Goal: Information Seeking & Learning: Understand process/instructions

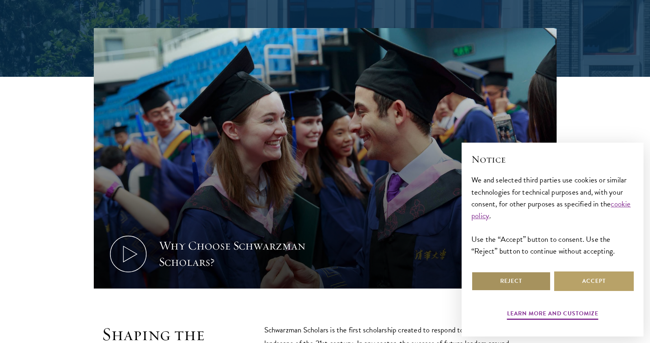
click at [531, 277] on button "Reject" at bounding box center [511, 280] width 80 height 19
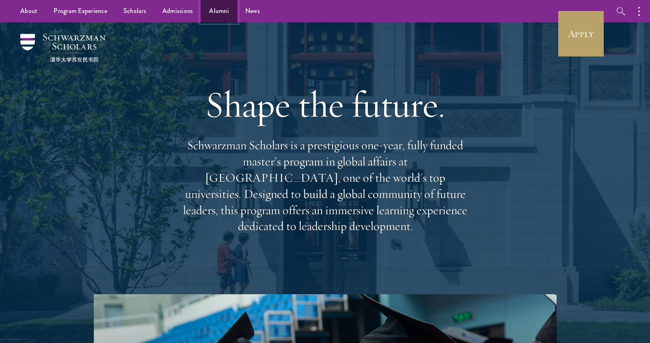
click at [219, 11] on link "Alumni" at bounding box center [219, 11] width 36 height 22
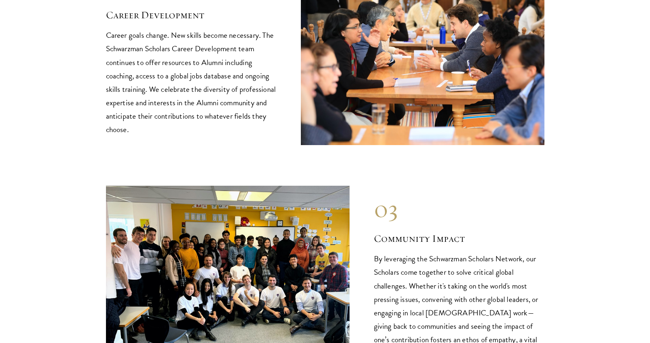
scroll to position [1104, 0]
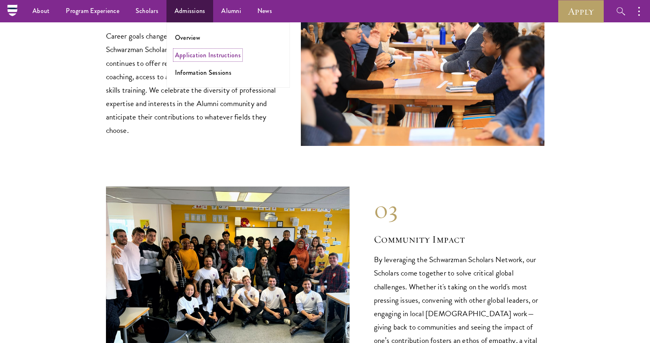
click at [189, 52] on link "Application Instructions" at bounding box center [208, 54] width 66 height 9
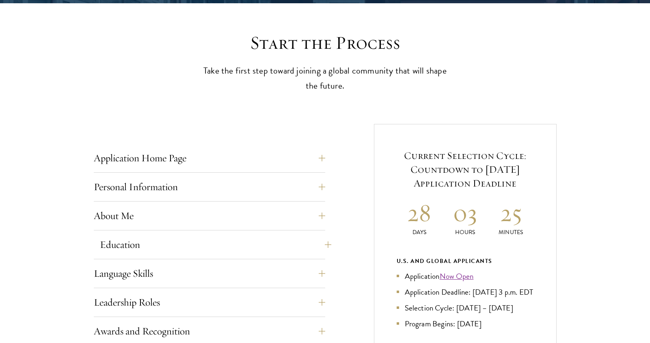
scroll to position [219, 0]
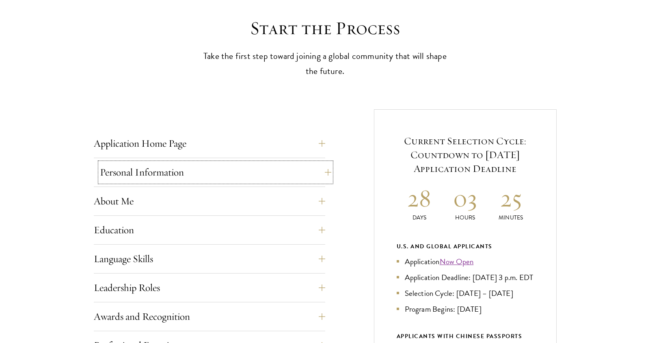
click at [188, 175] on button "Personal Information" at bounding box center [215, 171] width 231 height 19
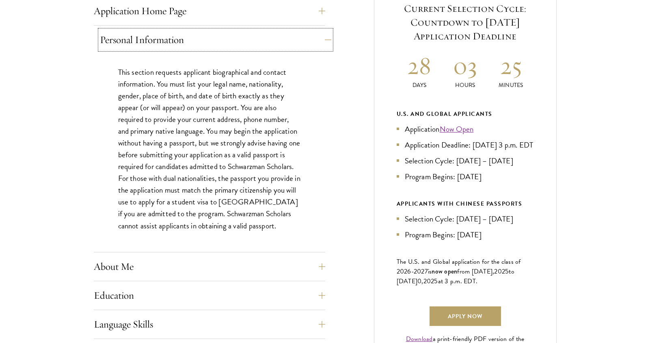
scroll to position [423, 0]
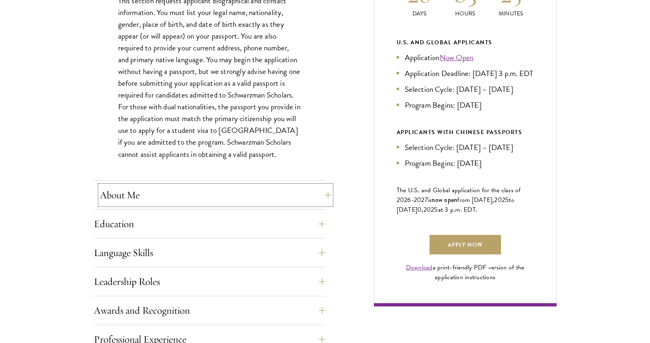
click at [175, 195] on button "About Me" at bounding box center [215, 194] width 231 height 19
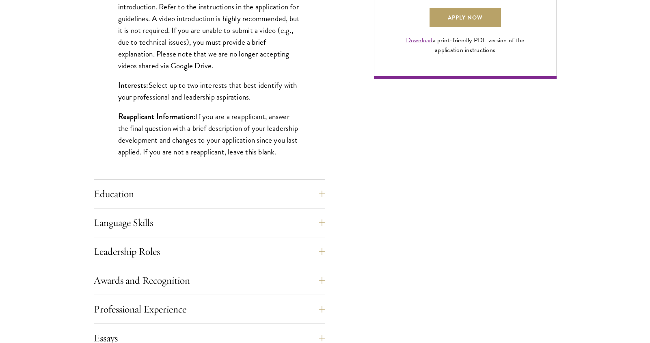
scroll to position [661, 0]
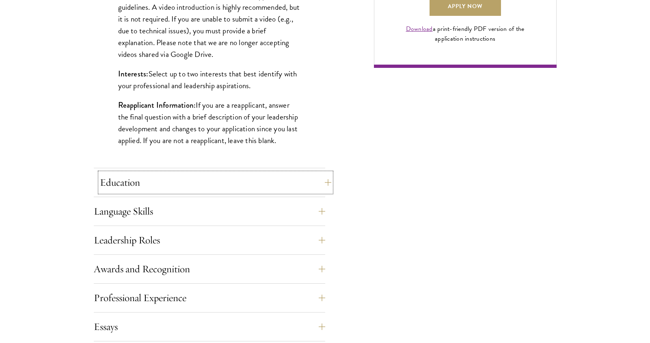
click at [190, 177] on button "Education" at bounding box center [215, 182] width 231 height 19
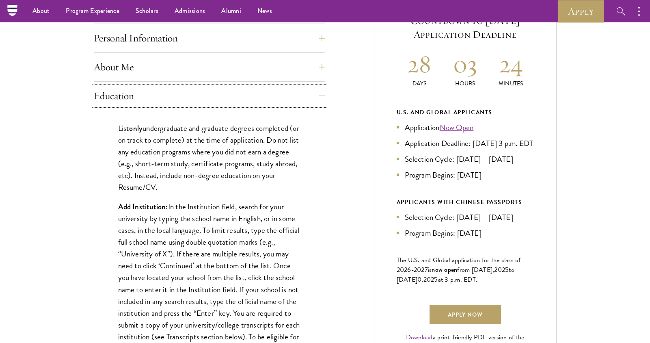
scroll to position [352, 0]
click at [207, 99] on button "Education" at bounding box center [215, 96] width 231 height 19
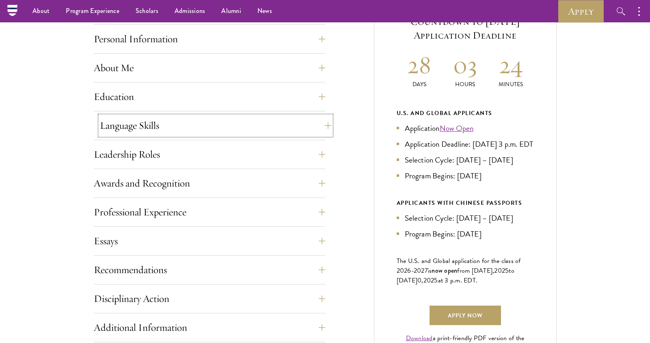
click at [190, 120] on button "Language Skills" at bounding box center [215, 125] width 231 height 19
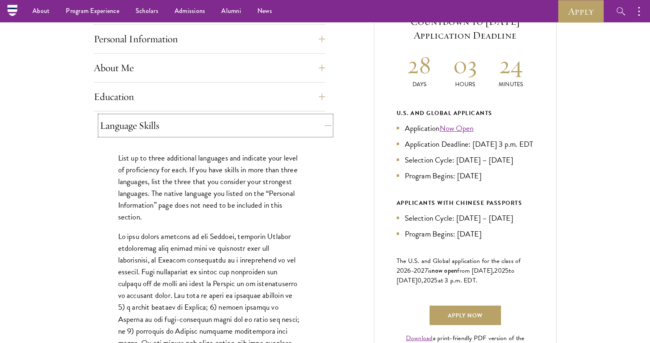
click at [190, 120] on button "Language Skills" at bounding box center [215, 125] width 231 height 19
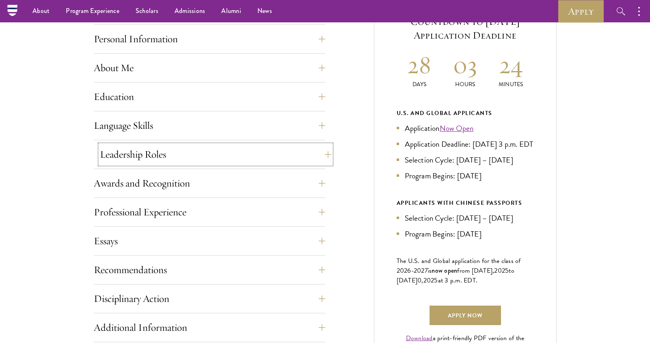
click at [166, 158] on button "Leadership Roles" at bounding box center [215, 154] width 231 height 19
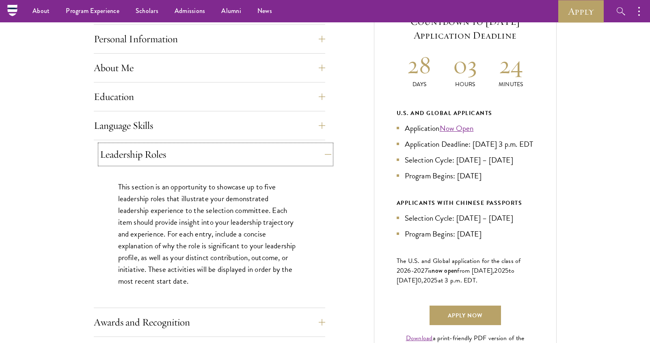
click at [166, 158] on button "Leadership Roles" at bounding box center [215, 154] width 231 height 19
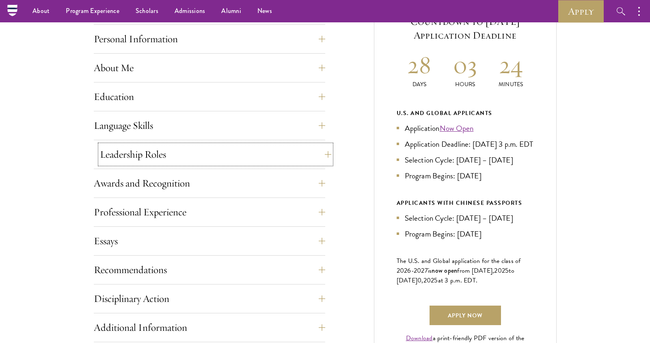
click at [166, 158] on button "Leadership Roles" at bounding box center [215, 154] width 231 height 19
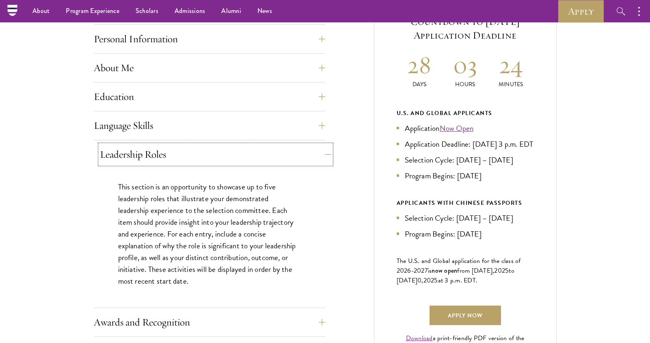
click at [166, 158] on button "Leadership Roles" at bounding box center [215, 154] width 231 height 19
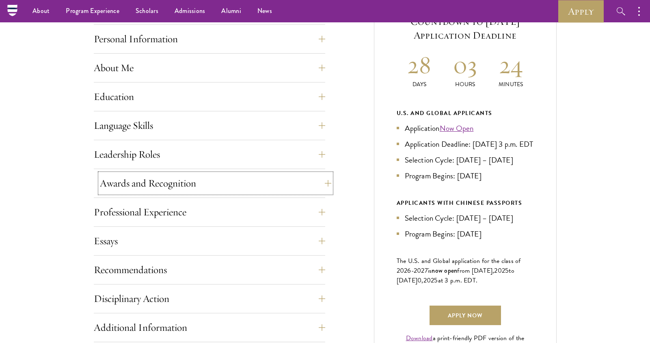
click at [165, 181] on button "Awards and Recognition" at bounding box center [215, 182] width 231 height 19
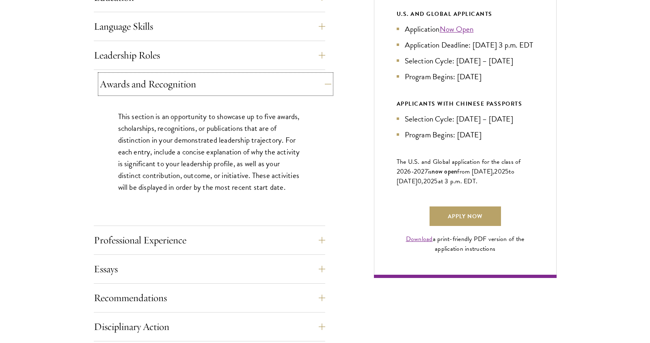
scroll to position [492, 0]
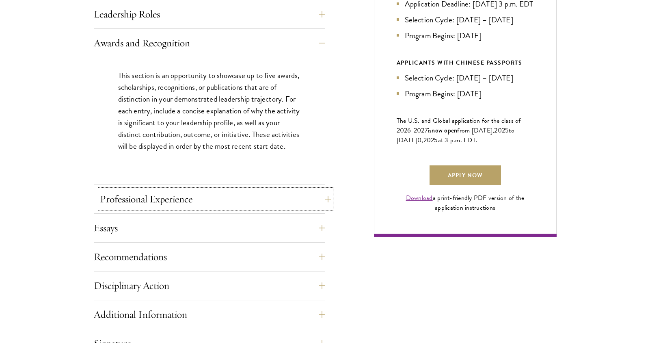
click at [159, 192] on button "Professional Experience" at bounding box center [215, 198] width 231 height 19
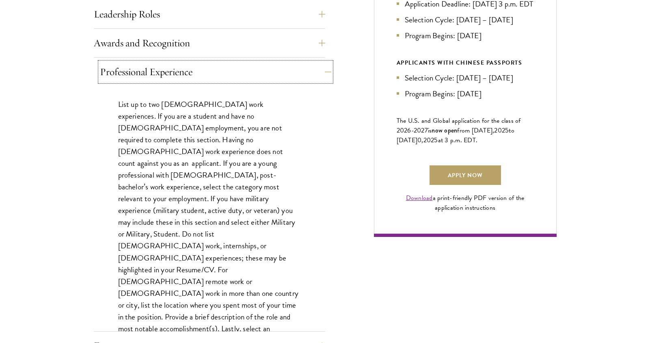
click at [204, 69] on button "Professional Experience" at bounding box center [215, 71] width 231 height 19
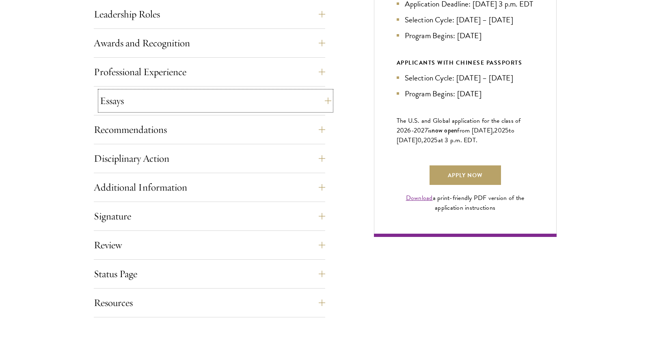
click at [197, 94] on button "Essays" at bounding box center [215, 100] width 231 height 19
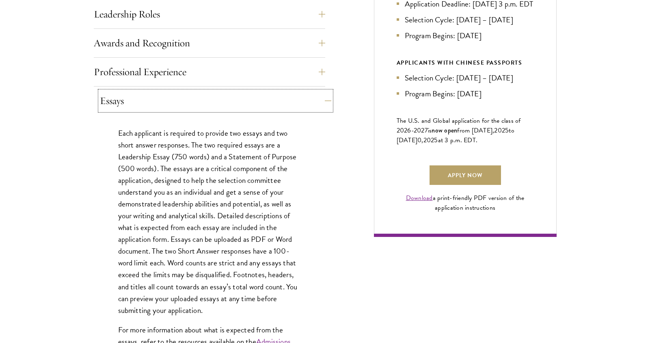
click at [197, 97] on button "Essays" at bounding box center [215, 100] width 231 height 19
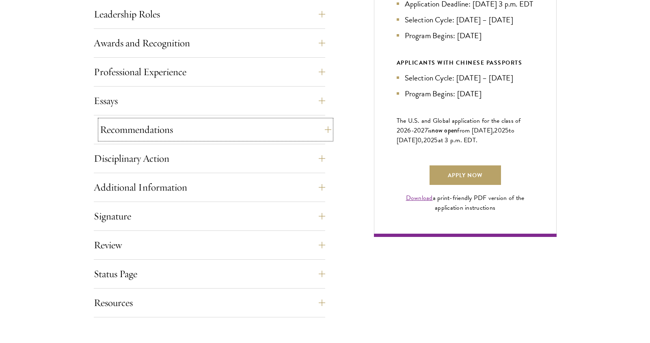
click at [193, 121] on button "Recommendations" at bounding box center [215, 129] width 231 height 19
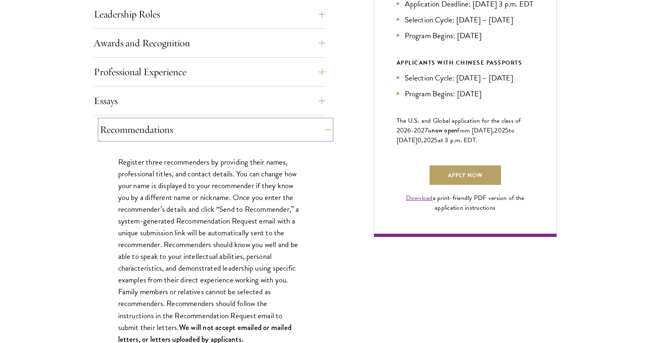
click at [193, 124] on button "Recommendations" at bounding box center [215, 129] width 231 height 19
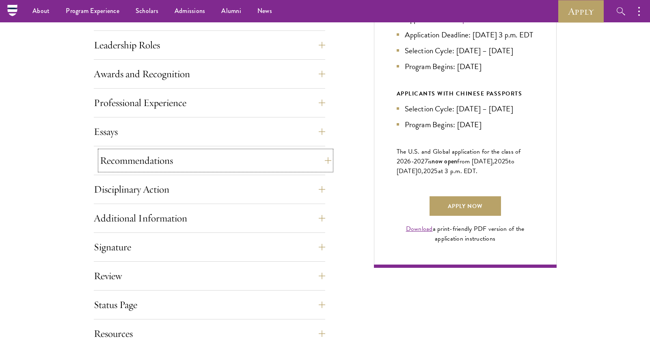
scroll to position [435, 0]
